Goal: Task Accomplishment & Management: Manage account settings

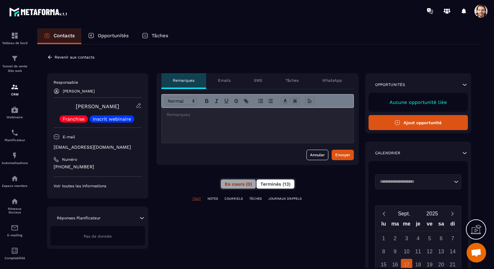
click at [284, 185] on span "Terminés (13)" at bounding box center [275, 183] width 30 height 5
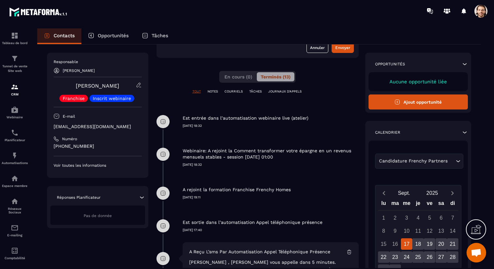
scroll to position [106, 0]
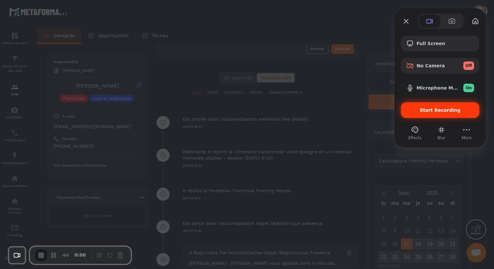
click at [425, 114] on div "Start Recording" at bounding box center [440, 110] width 78 height 16
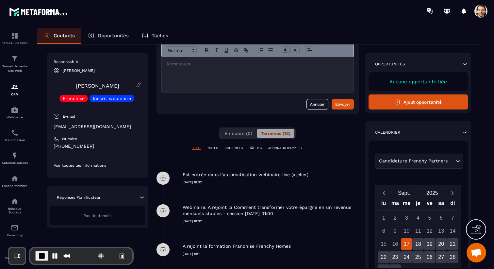
scroll to position [49, 0]
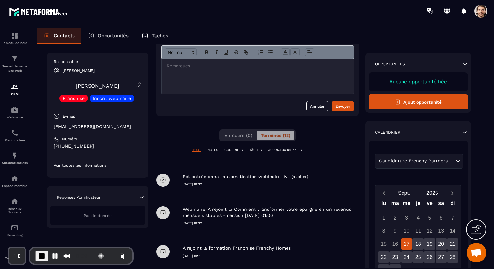
drag, startPoint x: 215, startPoint y: 183, endPoint x: 179, endPoint y: 178, distance: 36.0
click at [179, 178] on div "Est entrée dans l’automatisation webinaire live (atelier) [DATE] 18:32" at bounding box center [257, 180] width 202 height 33
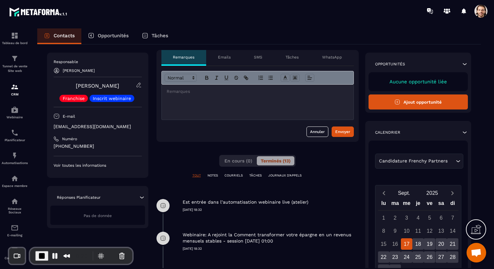
scroll to position [0, 0]
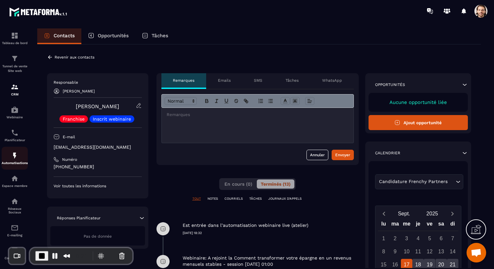
click at [13, 162] on p "Automatisations" at bounding box center [15, 163] width 26 height 4
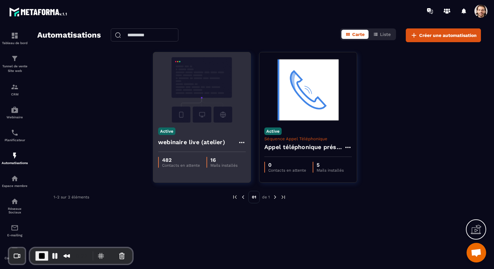
click at [205, 139] on h4 "webinaire live (atelier)" at bounding box center [191, 141] width 67 height 9
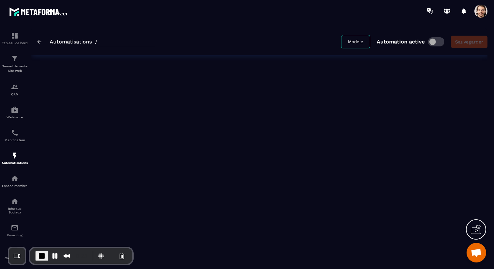
type input "**********"
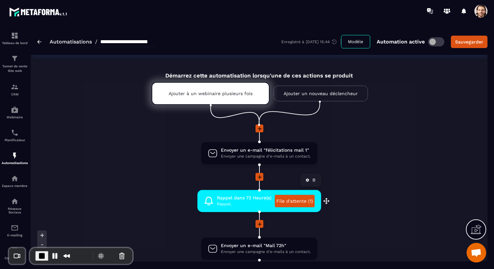
click at [292, 199] on link "File d'attente (1)" at bounding box center [295, 201] width 40 height 12
click at [480, 11] on span at bounding box center [480, 11] width 13 height 13
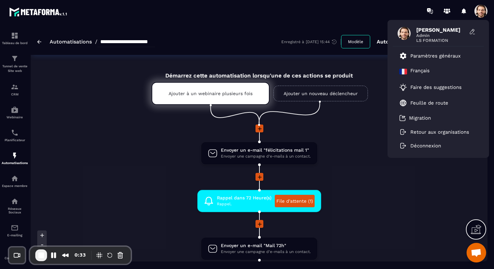
click at [349, 173] on div at bounding box center [259, 177] width 457 height 9
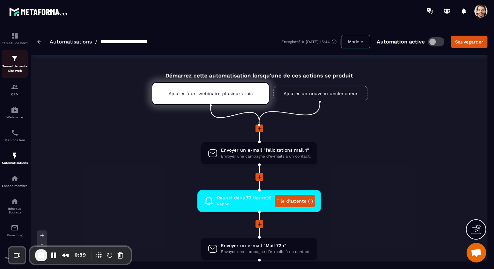
click at [14, 65] on p "Tunnel de vente Site web" at bounding box center [15, 68] width 26 height 9
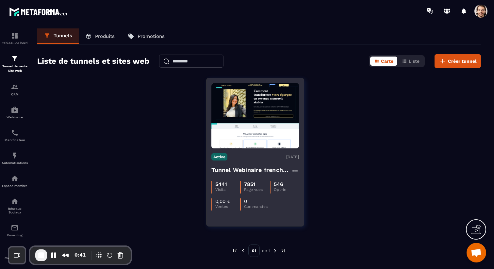
click at [258, 168] on h4 "Tunnel Webinaire frenchy partners" at bounding box center [251, 169] width 80 height 9
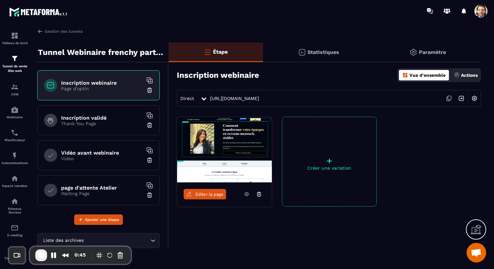
click at [459, 99] on img at bounding box center [461, 98] width 12 height 12
click at [482, 13] on span at bounding box center [480, 11] width 13 height 13
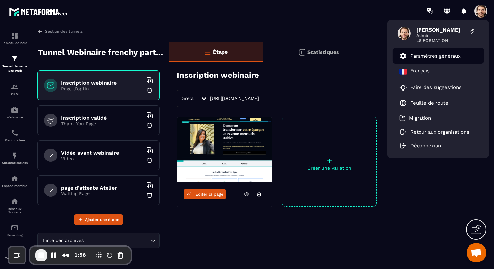
click at [440, 58] on p "Paramètres généraux" at bounding box center [435, 56] width 50 height 6
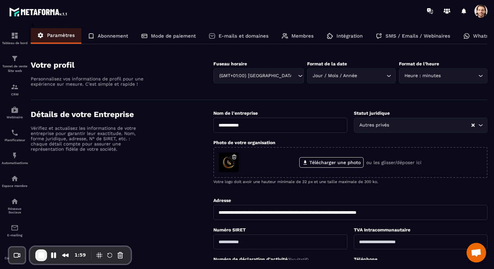
click at [422, 41] on div "SMS / Emails / Webinaires" at bounding box center [413, 36] width 88 height 16
